Goal: Task Accomplishment & Management: Manage account settings

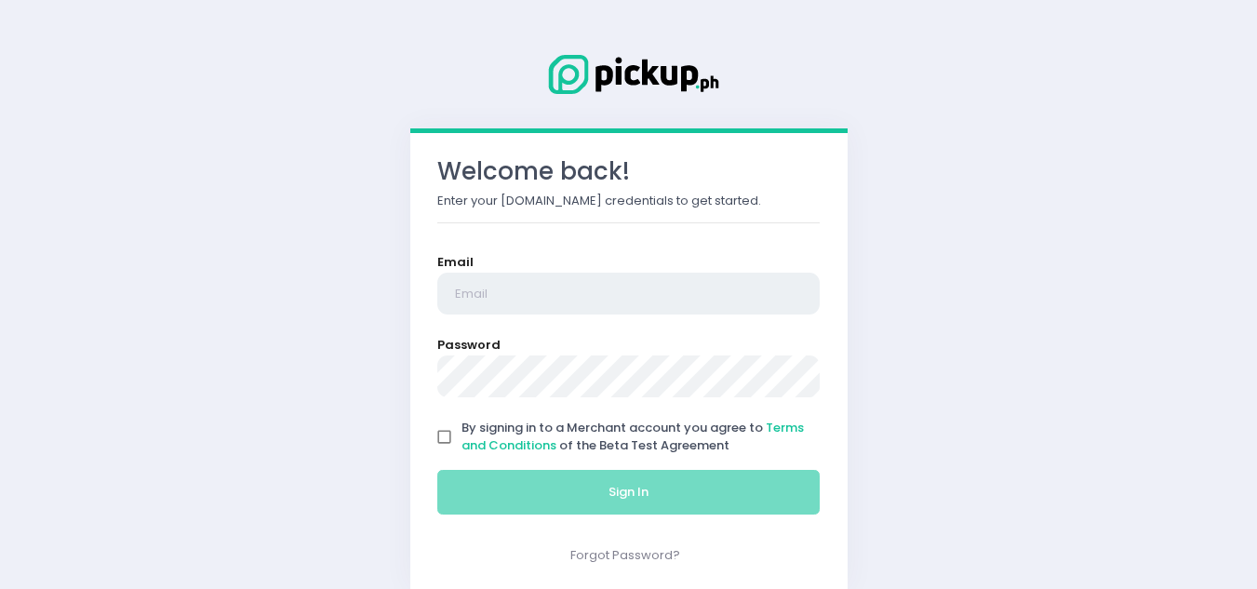
type input "[EMAIL_ADDRESS][DOMAIN_NAME]"
click at [443, 435] on input "By signing in to a Merchant account you agree to Terms and Conditions of the Be…" at bounding box center [444, 437] width 35 height 35
checkbox input "true"
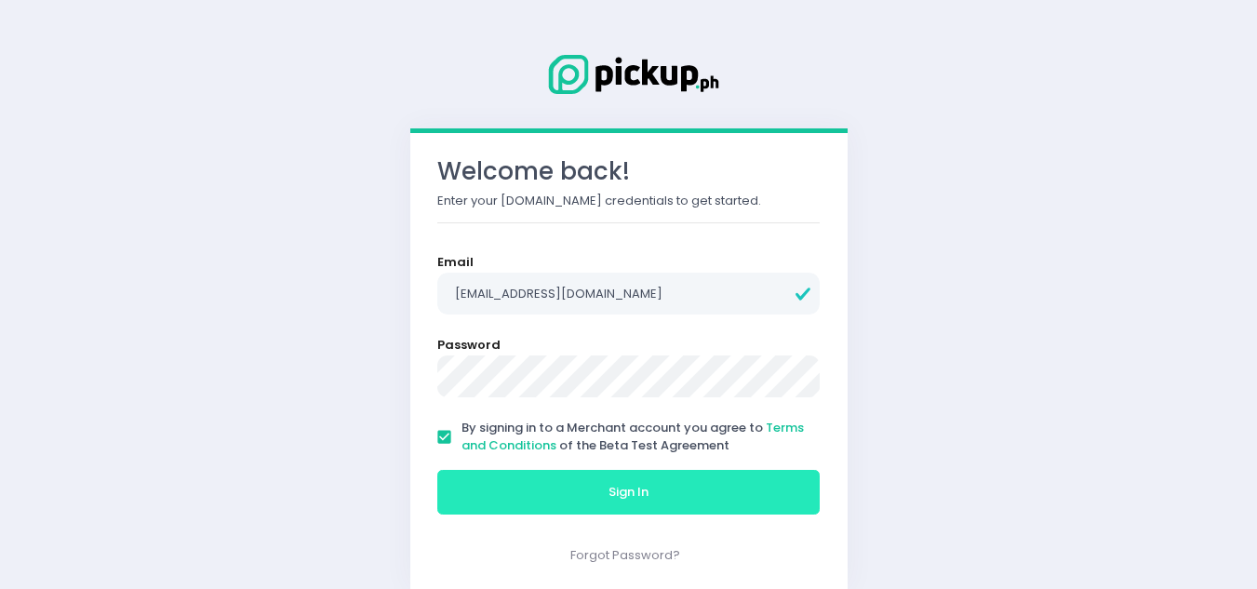
click at [575, 500] on button "Sign In" at bounding box center [628, 492] width 383 height 45
